Goal: Task Accomplishment & Management: Use online tool/utility

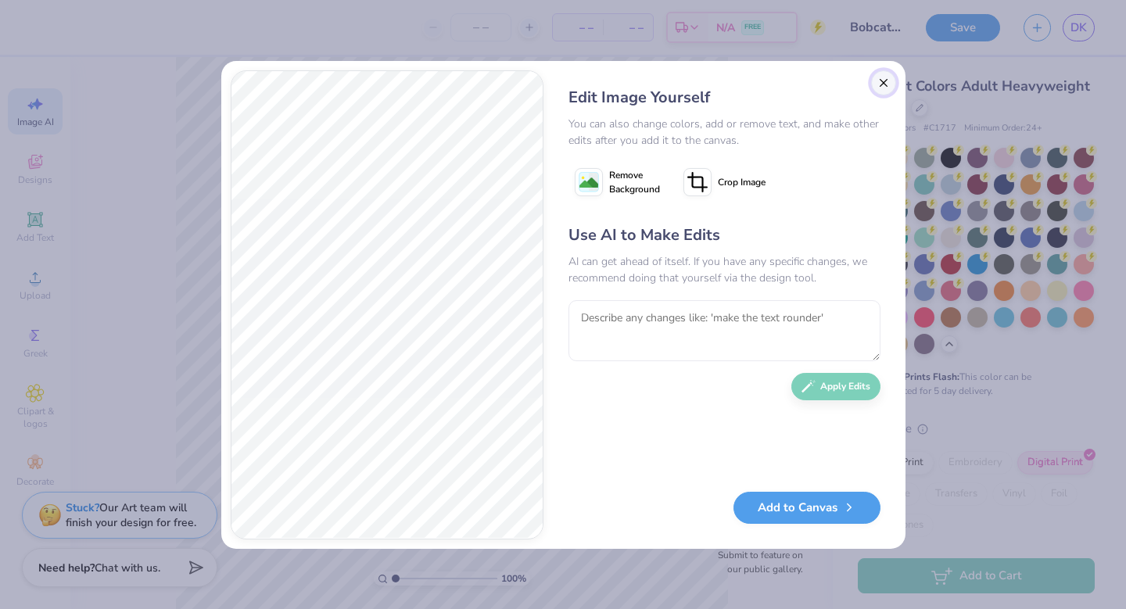
click at [893, 84] on button "Close" at bounding box center [883, 82] width 25 height 25
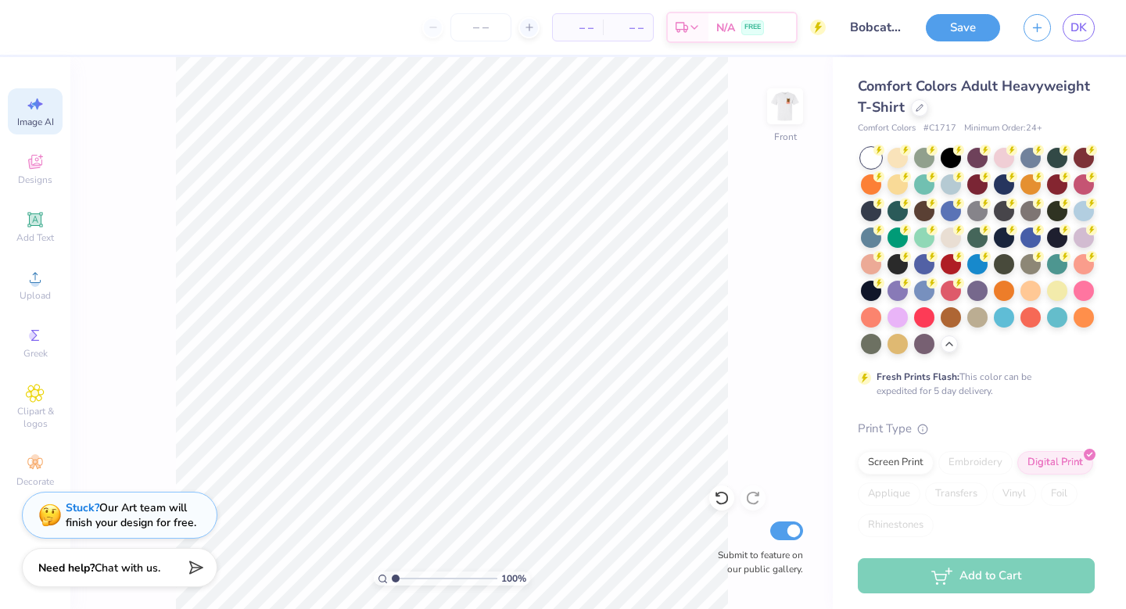
scroll to position [0, 35]
click at [971, 27] on button "Save" at bounding box center [963, 25] width 74 height 27
click at [1073, 25] on span "DK" at bounding box center [1078, 28] width 16 height 18
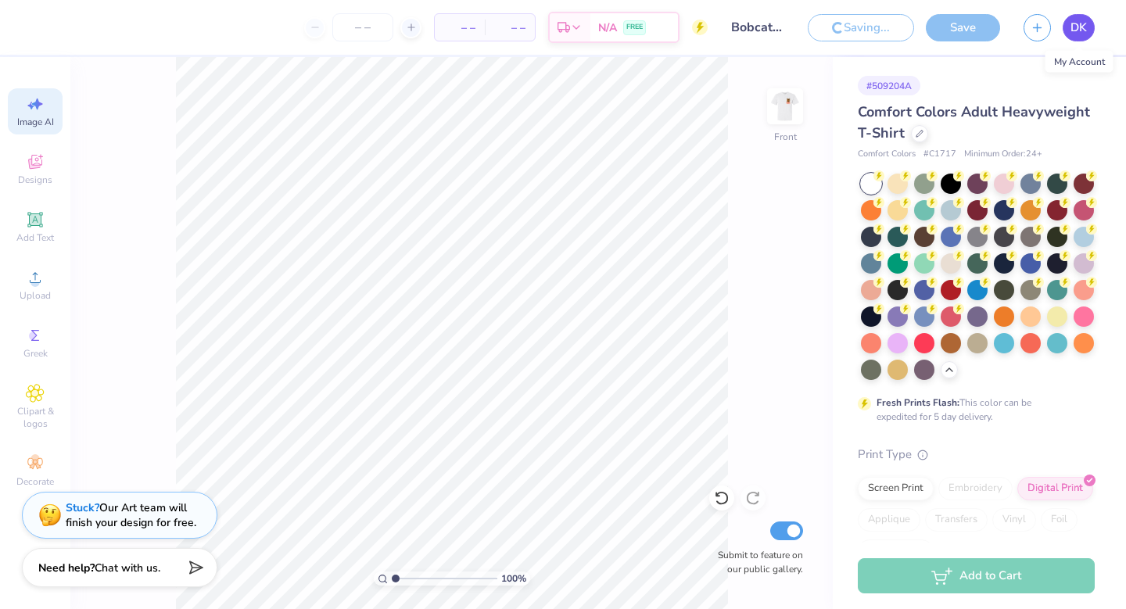
click at [1071, 23] on span "DK" at bounding box center [1078, 28] width 16 height 18
